Goal: Transaction & Acquisition: Purchase product/service

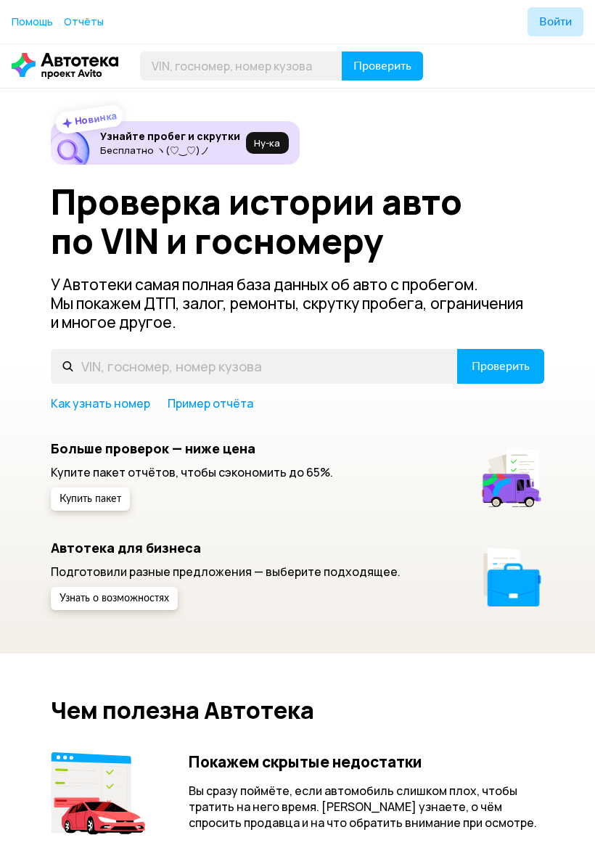
click at [204, 448] on h5 "Больше проверок — ниже цена" at bounding box center [192, 448] width 282 height 16
click at [173, 472] on p "Купите пакет отчётов, чтобы сэкономить до 65%." at bounding box center [192, 472] width 282 height 16
click at [94, 498] on span "Купить пакет" at bounding box center [90, 499] width 62 height 10
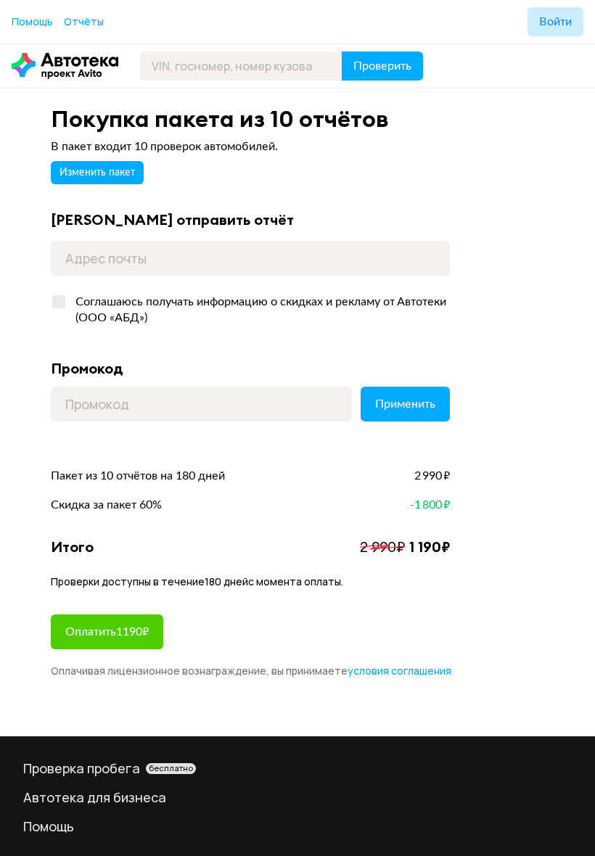
click at [182, 825] on p "Помощь" at bounding box center [297, 825] width 548 height 17
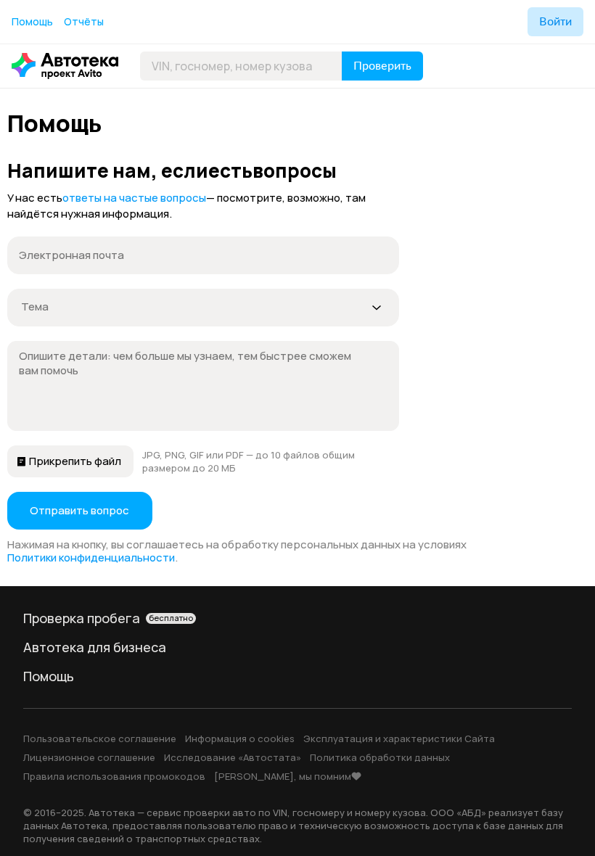
scroll to position [59, 0]
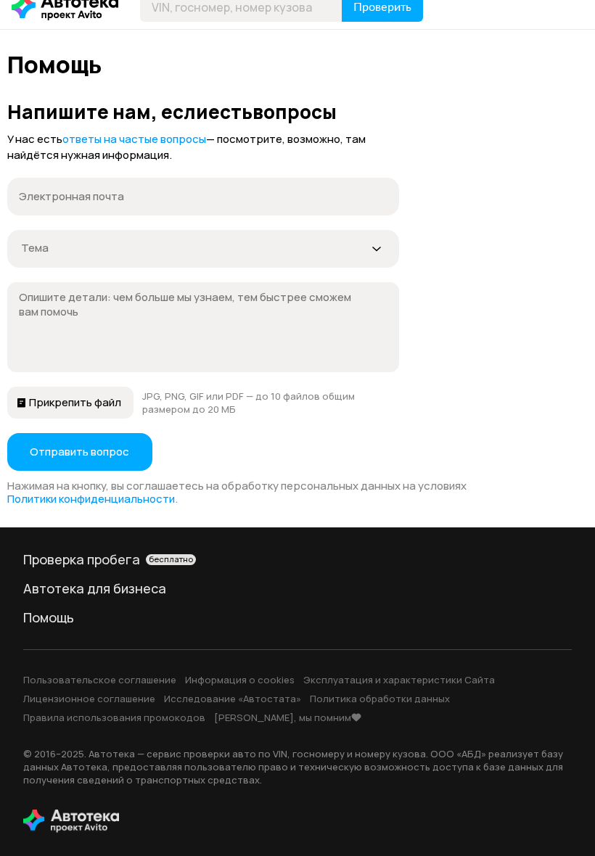
click at [72, 823] on img at bounding box center [71, 820] width 96 height 23
click at [22, 400] on icon "button" at bounding box center [21, 402] width 9 height 15
